Goal: Task Accomplishment & Management: Use online tool/utility

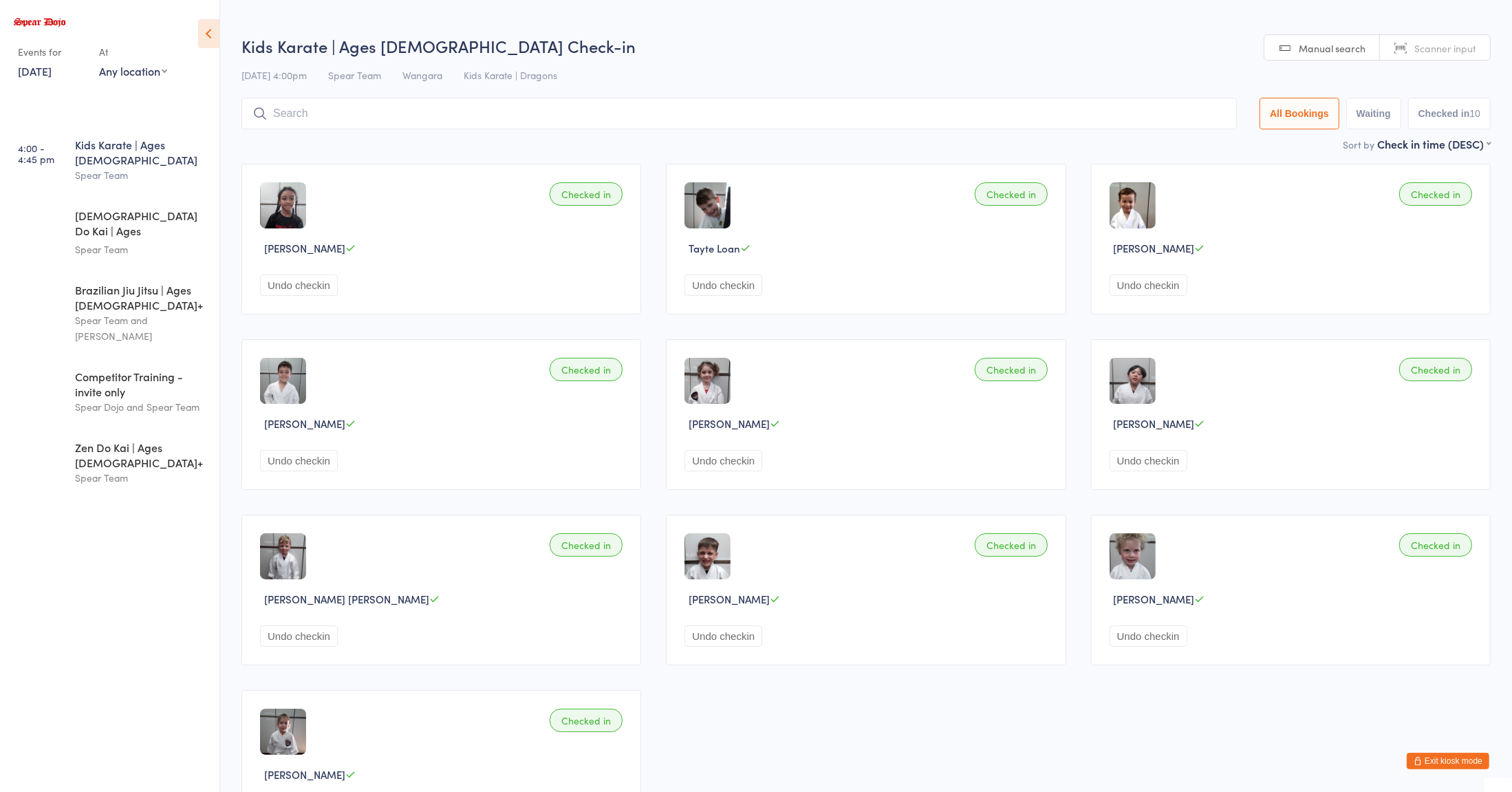
click at [362, 468] on div "Undo checkin" at bounding box center [443, 460] width 367 height 21
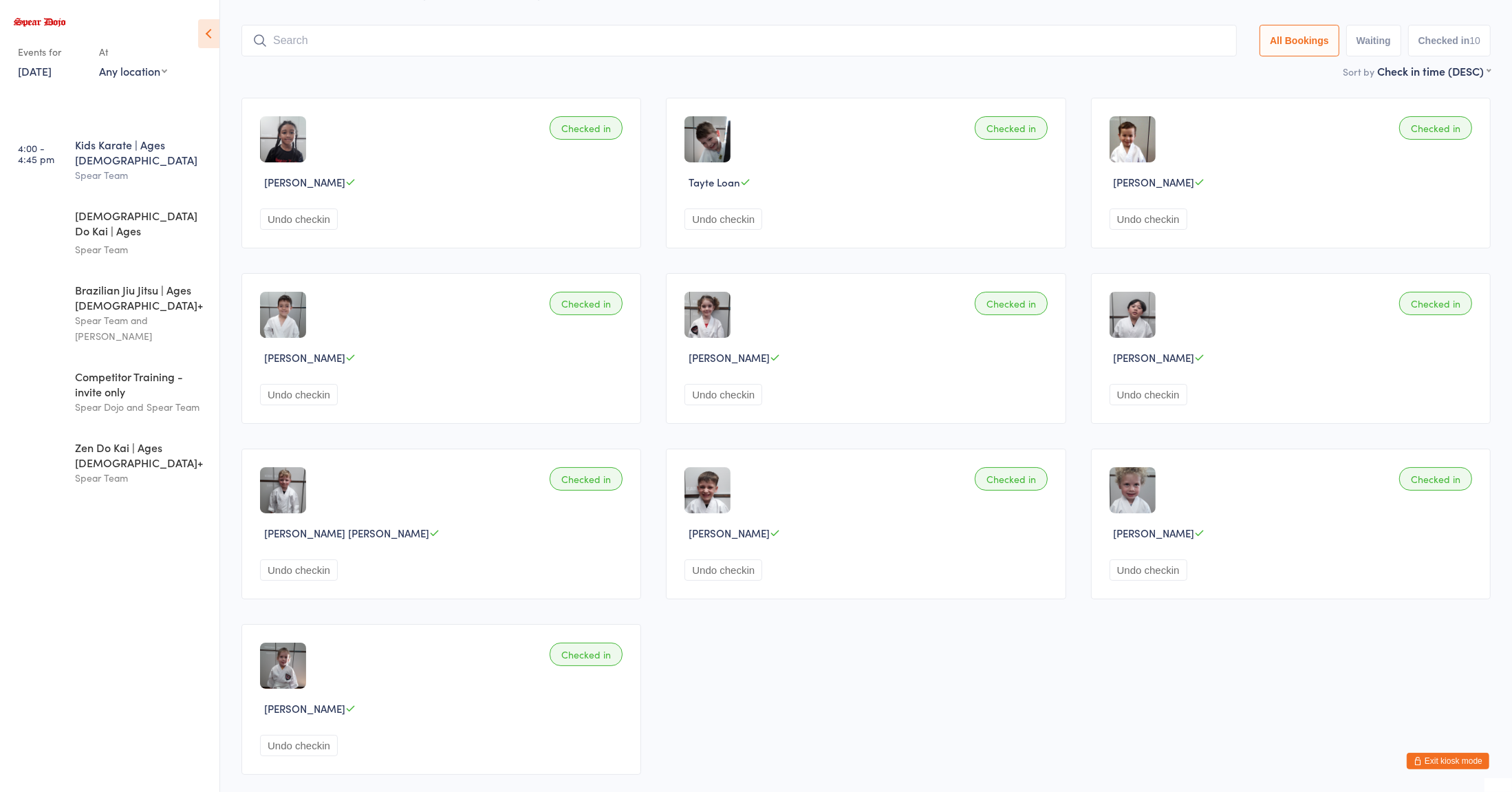
scroll to position [67, 0]
click at [132, 440] on div "Zen Do Kai | Ages [DEMOGRAPHIC_DATA]+" at bounding box center [141, 455] width 133 height 31
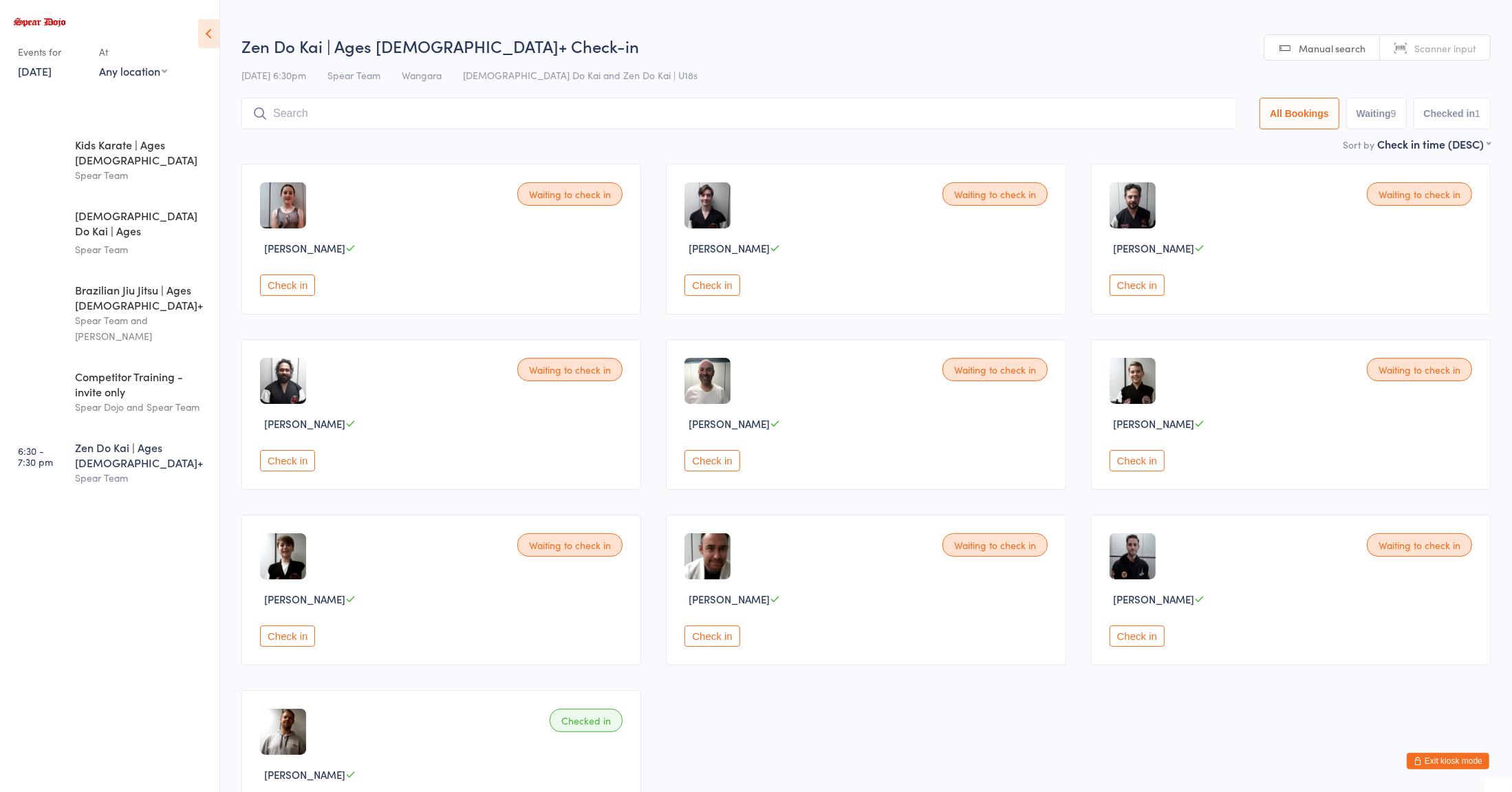
click at [1030, 43] on h2 "Zen Do Kai | Ages [DEMOGRAPHIC_DATA]+ Check-in" at bounding box center [866, 46] width 1250 height 22
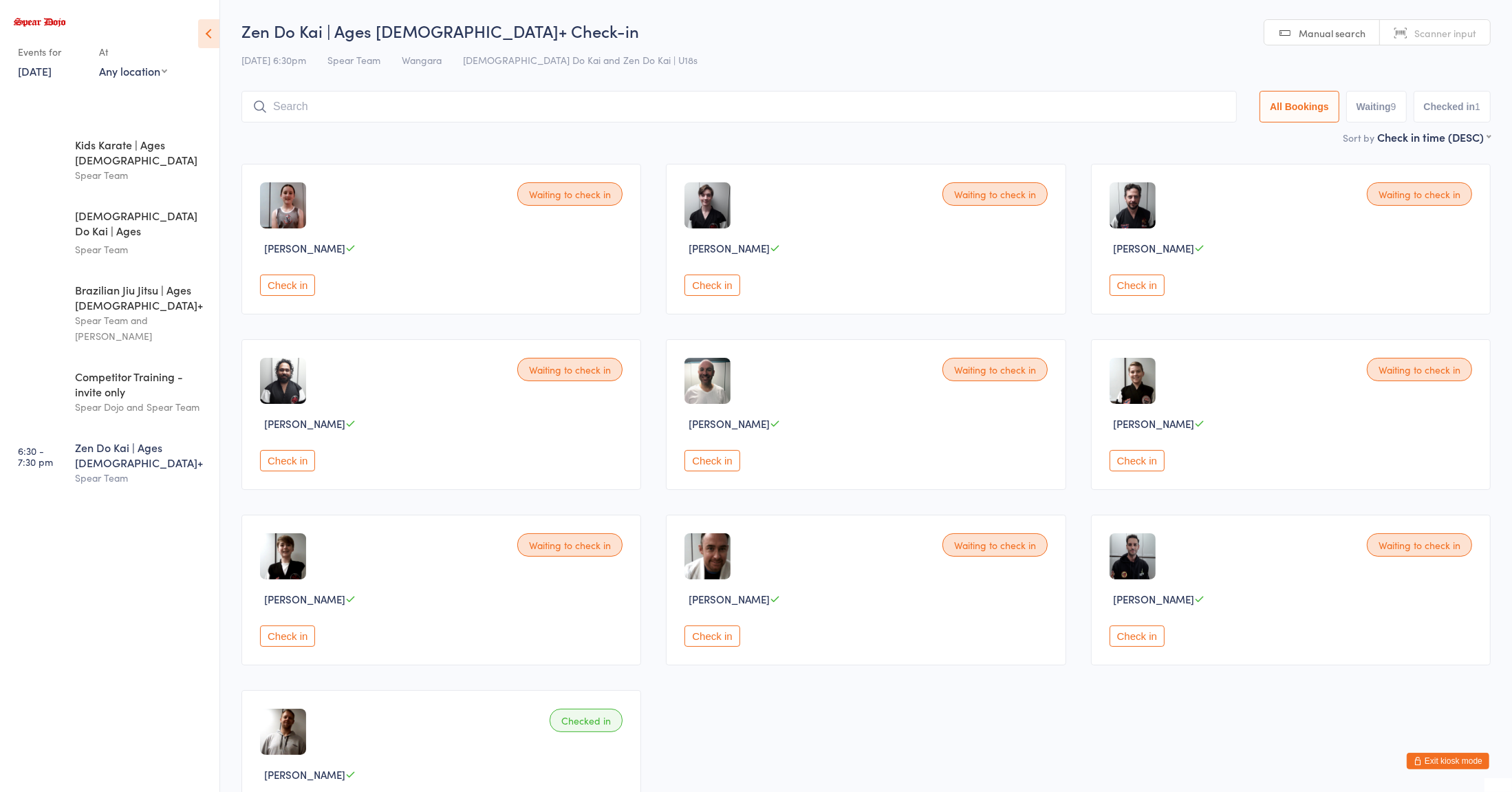
click at [706, 286] on button "Check in" at bounding box center [712, 284] width 55 height 21
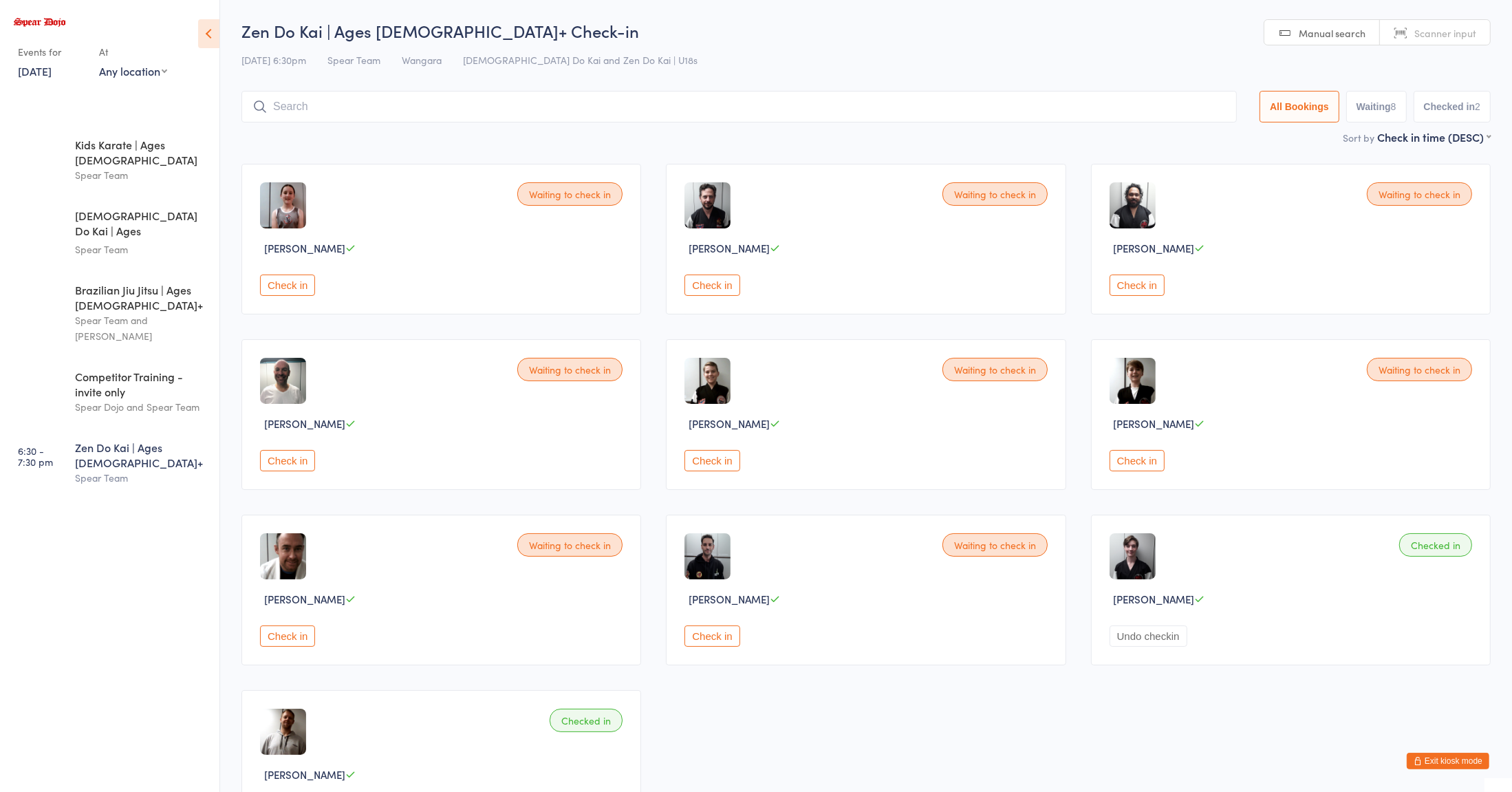
click at [713, 290] on button "Check in" at bounding box center [712, 284] width 55 height 21
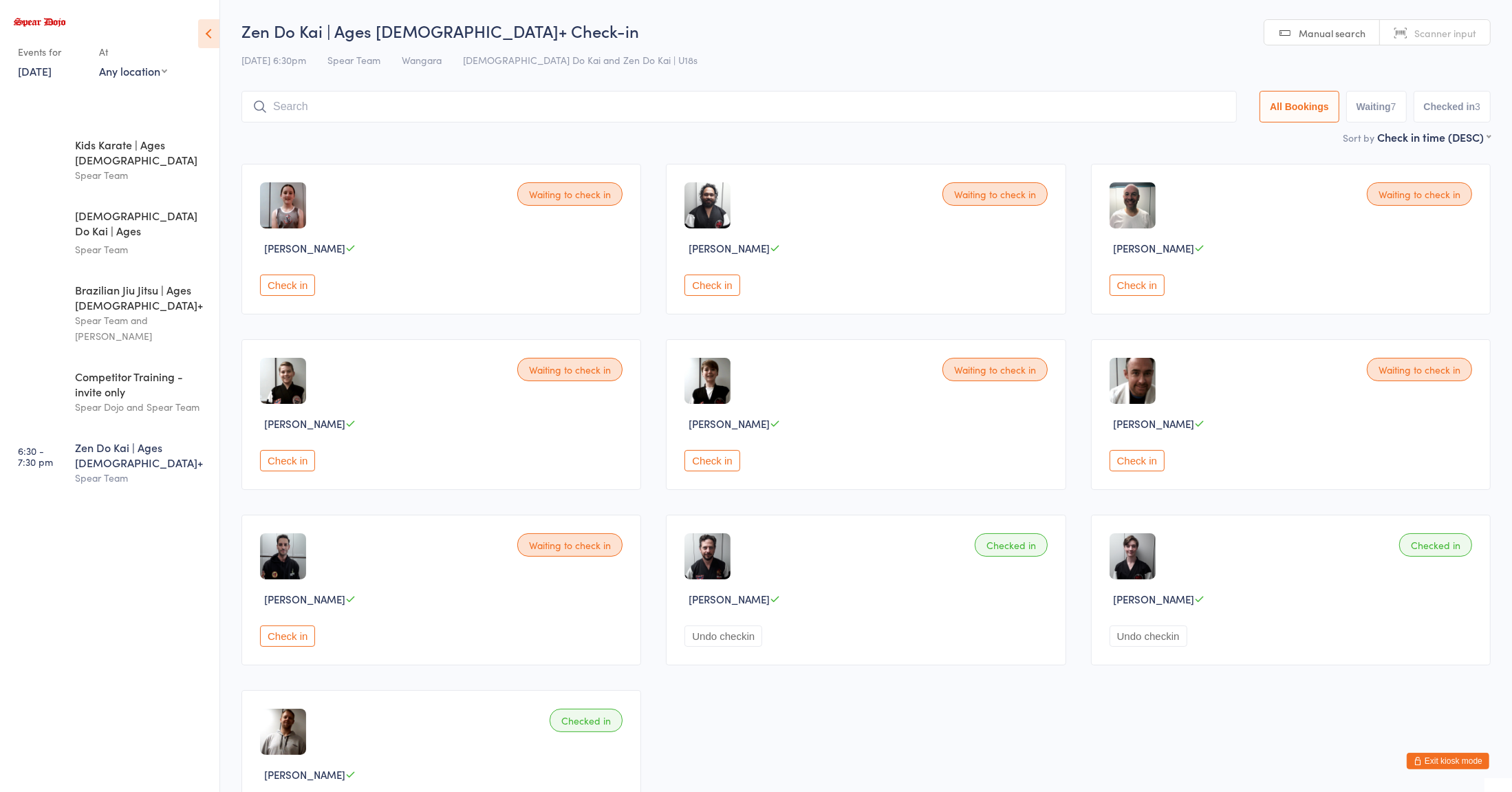
click at [291, 638] on button "Check in" at bounding box center [287, 636] width 55 height 21
click at [113, 470] on div "Spear Team" at bounding box center [141, 478] width 133 height 16
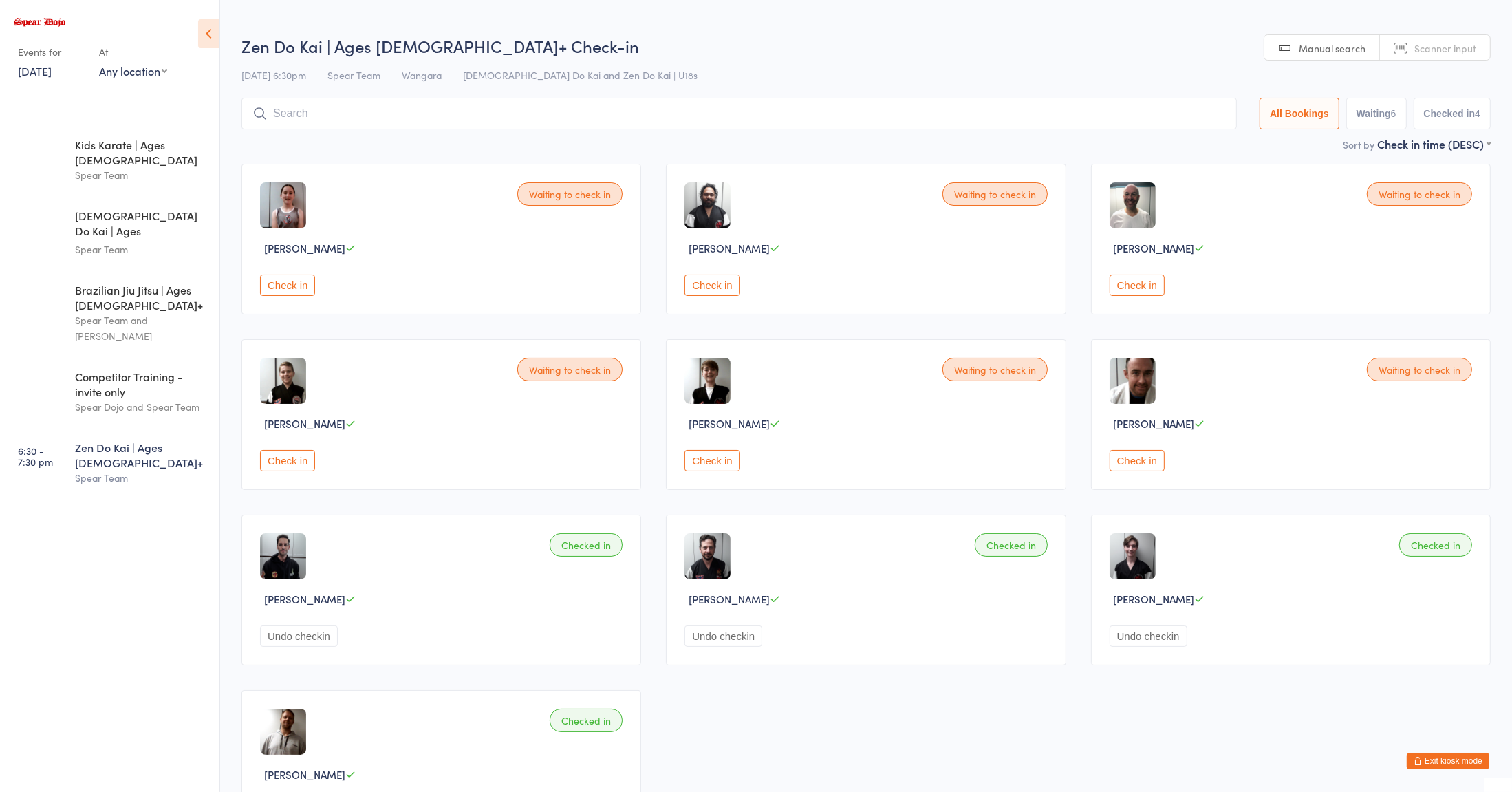
click at [727, 290] on button "Check in" at bounding box center [712, 284] width 55 height 21
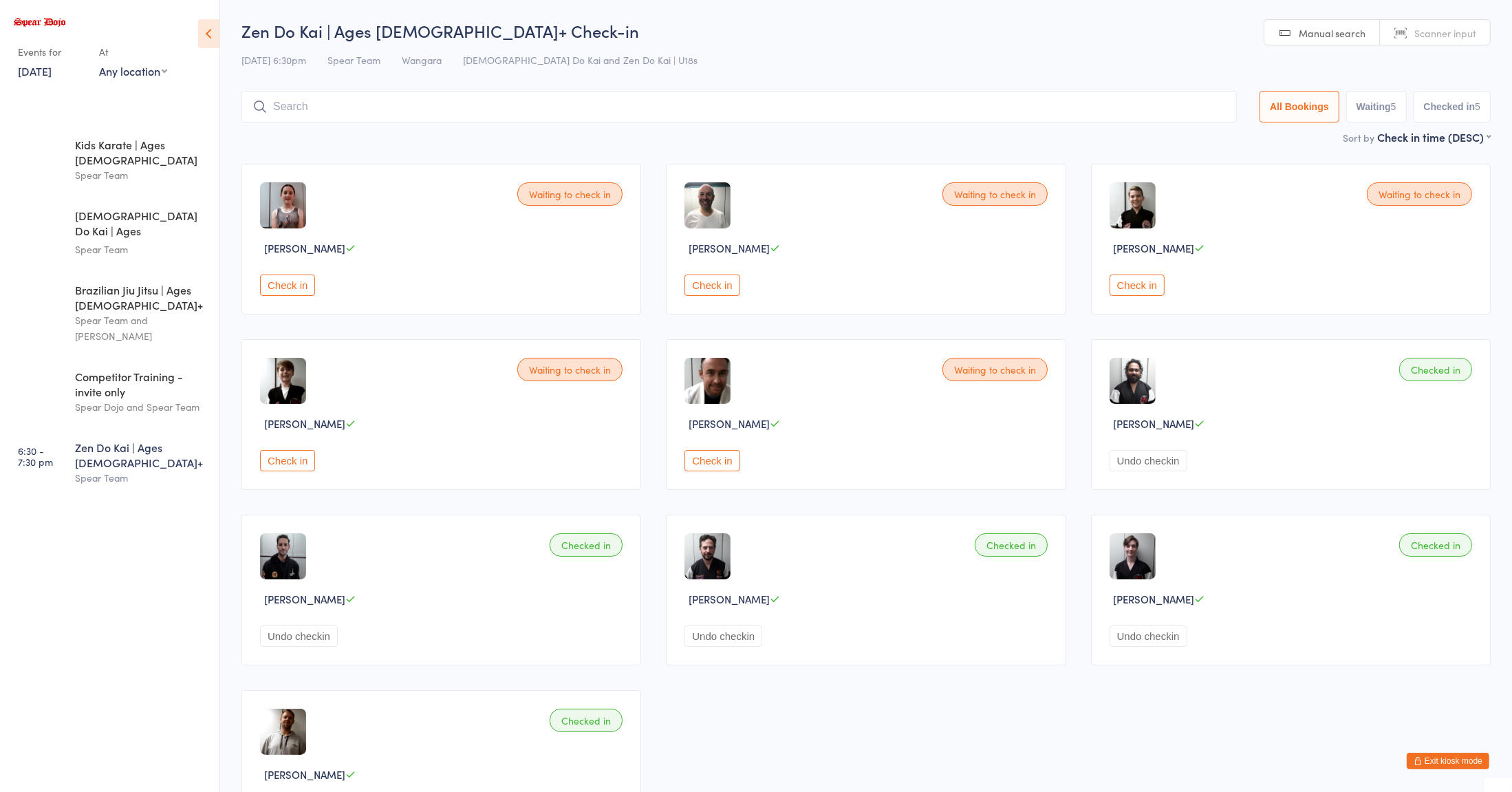
click at [126, 470] on div "Spear Team" at bounding box center [141, 478] width 133 height 16
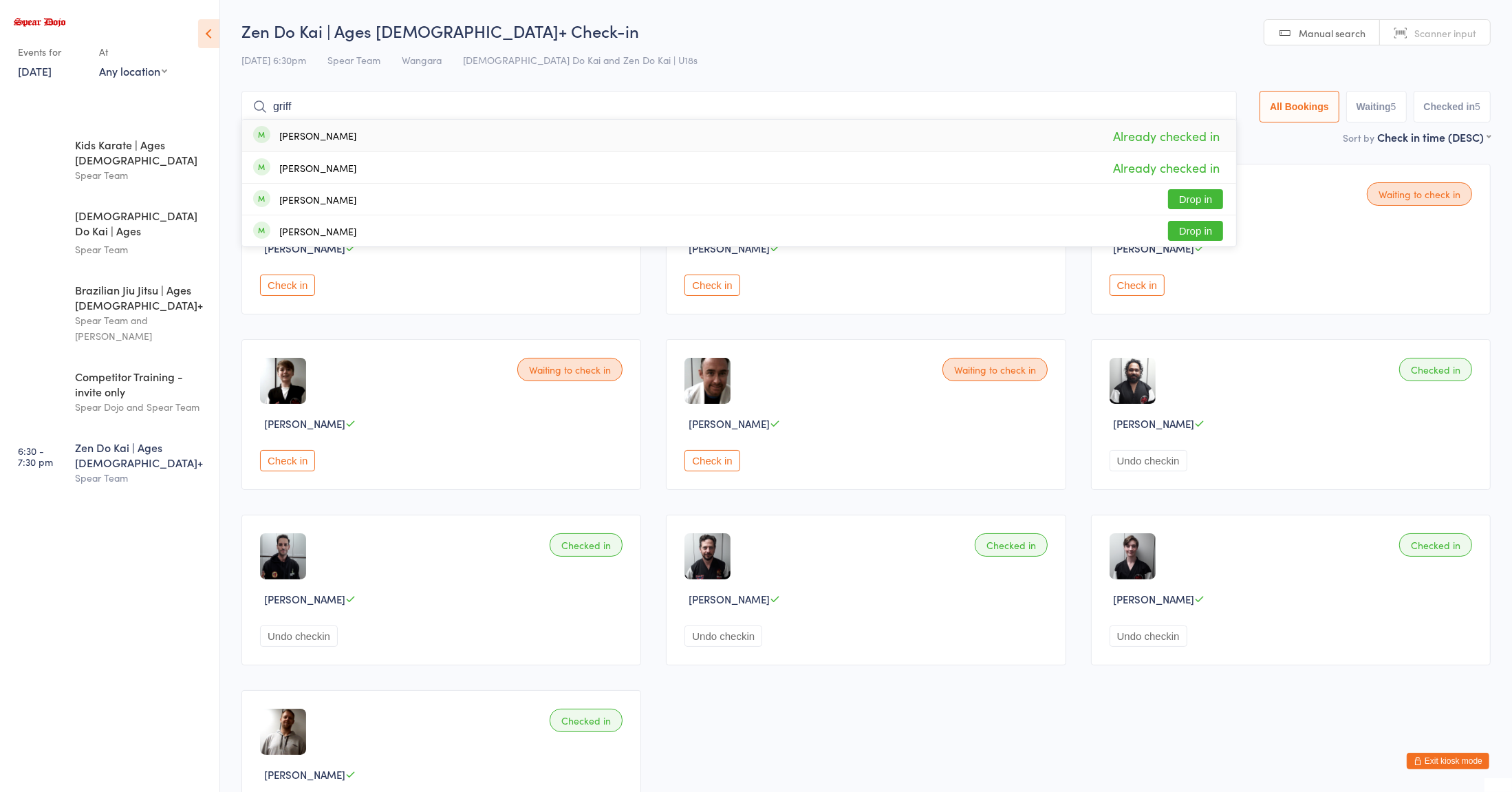
type input "griff"
click at [1193, 198] on button "Drop in" at bounding box center [1195, 199] width 55 height 20
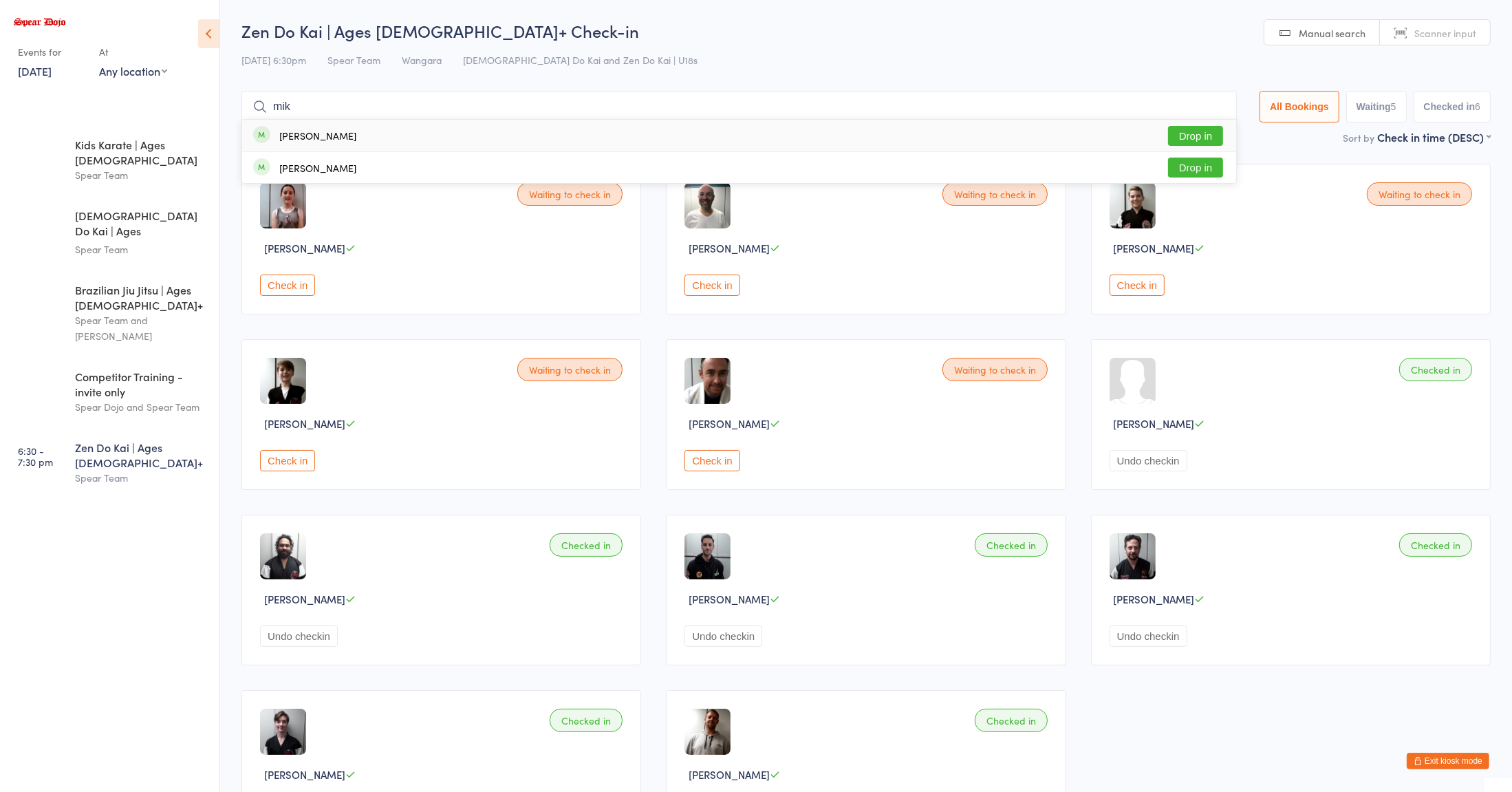
type input "mik"
click at [1189, 167] on button "Drop in" at bounding box center [1195, 167] width 55 height 20
